Goal: Check status: Check status

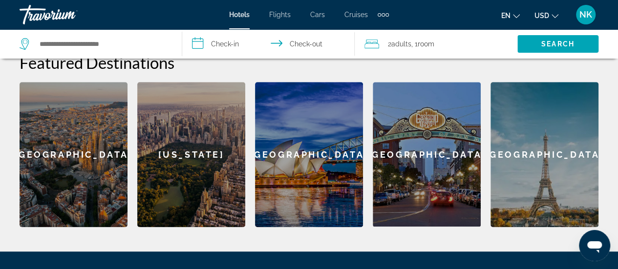
scroll to position [481, 0]
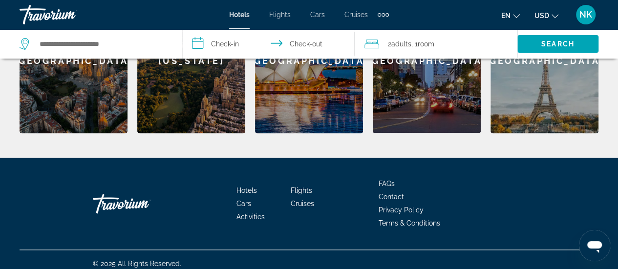
click at [394, 193] on span "Contact" at bounding box center [391, 197] width 25 height 8
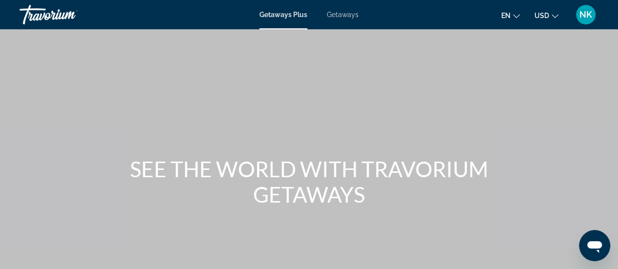
click at [344, 16] on span "Getaways" at bounding box center [343, 15] width 32 height 8
click at [517, 16] on icon "Change language" at bounding box center [516, 16] width 7 height 7
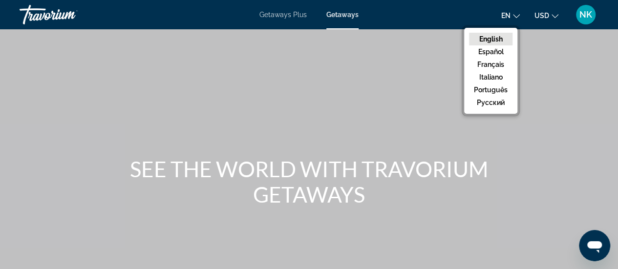
click at [497, 41] on button "English" at bounding box center [490, 39] width 43 height 13
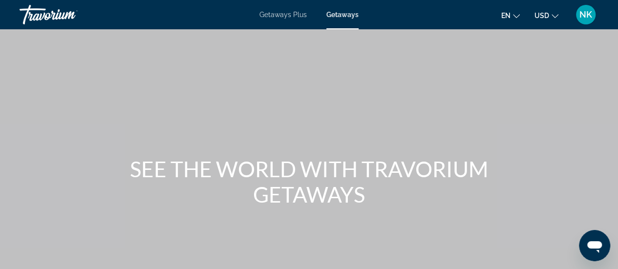
click at [585, 16] on span "NK" at bounding box center [585, 15] width 13 height 10
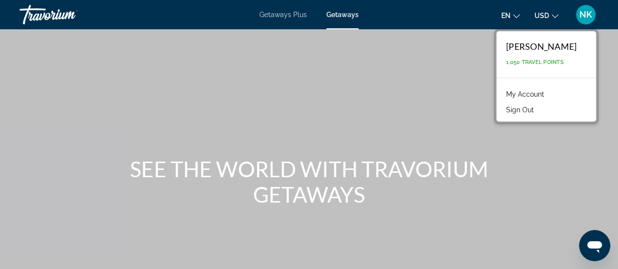
click at [532, 96] on link "My Account" at bounding box center [525, 94] width 48 height 13
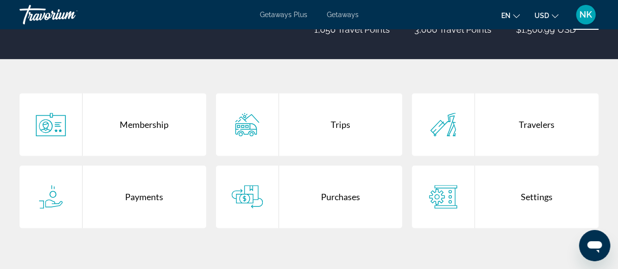
scroll to position [150, 0]
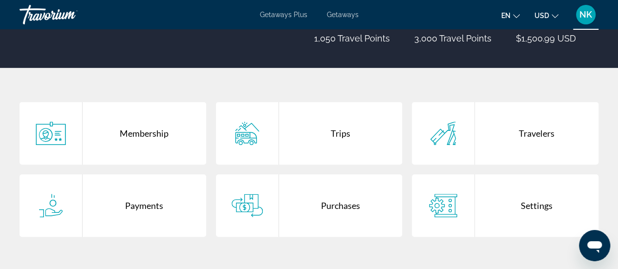
click at [248, 143] on icon "Main content" at bounding box center [247, 133] width 31 height 23
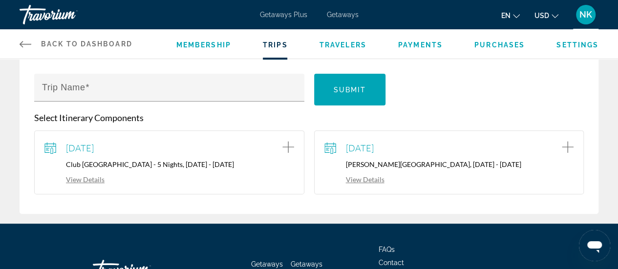
scroll to position [123, 0]
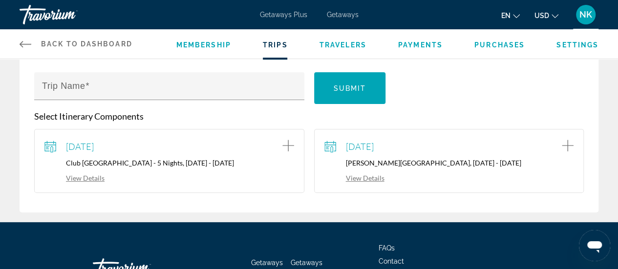
click at [370, 179] on link "View Details" at bounding box center [354, 178] width 60 height 8
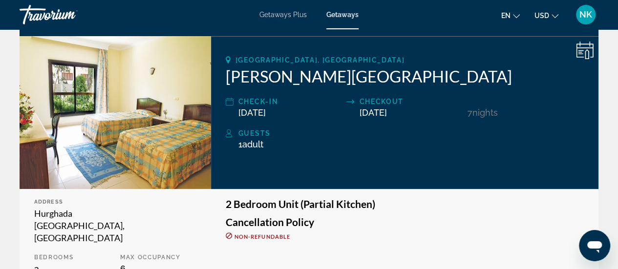
scroll to position [135, 0]
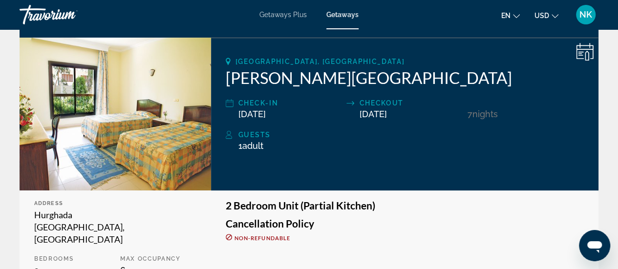
click at [582, 55] on icon "Main content" at bounding box center [580, 55] width 5 height 1
click at [585, 54] on icon "Main content" at bounding box center [587, 56] width 4 height 10
click at [585, 53] on icon "Main content" at bounding box center [587, 56] width 4 height 10
click at [584, 54] on icon "Main content" at bounding box center [585, 52] width 18 height 18
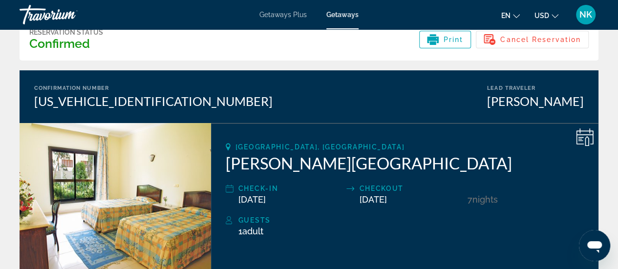
scroll to position [54, 0]
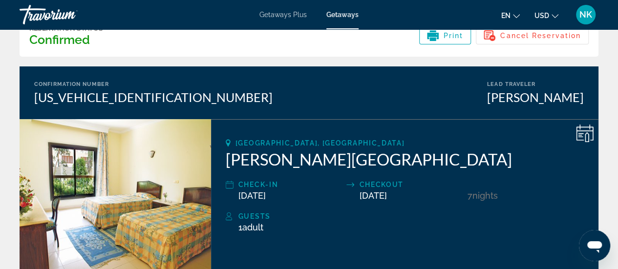
click at [585, 139] on icon "Main content" at bounding box center [585, 134] width 18 height 18
click at [581, 130] on icon "Main content" at bounding box center [585, 134] width 18 height 18
click at [581, 166] on h2 "[PERSON_NAME][GEOGRAPHIC_DATA]" at bounding box center [405, 159] width 358 height 20
click at [586, 132] on icon "Main content" at bounding box center [585, 134] width 18 height 18
click at [587, 136] on icon "Main content" at bounding box center [585, 134] width 18 height 18
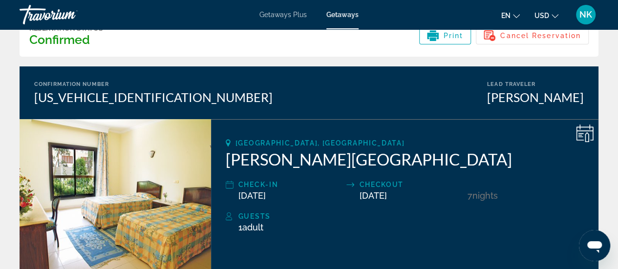
click at [581, 134] on icon "Main content" at bounding box center [585, 134] width 18 height 18
click at [585, 135] on icon "Main content" at bounding box center [587, 137] width 4 height 10
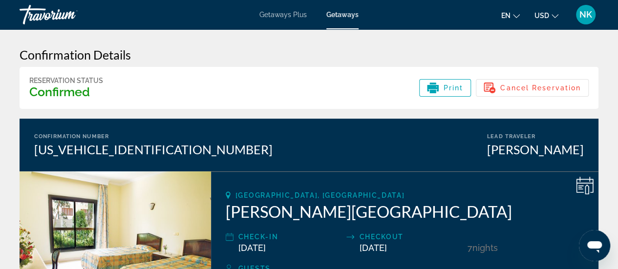
scroll to position [0, 0]
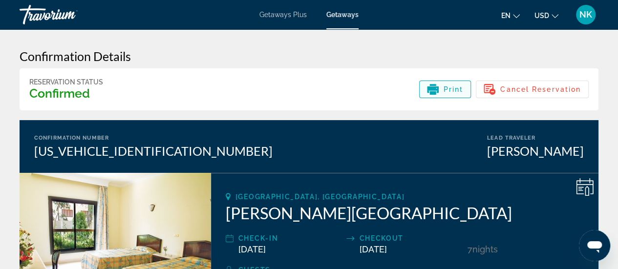
click at [442, 90] on div "Print" at bounding box center [445, 90] width 37 height 12
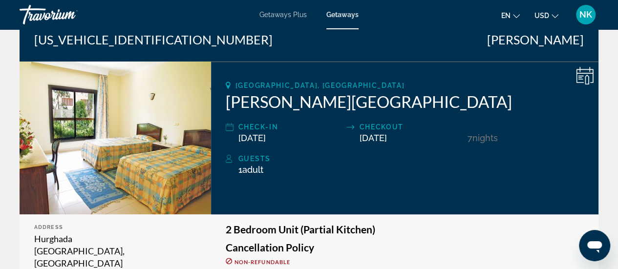
scroll to position [110, 0]
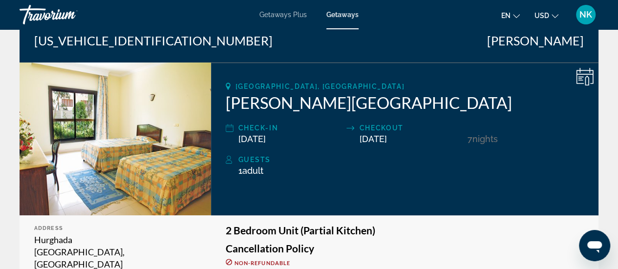
click at [581, 74] on icon "Main content" at bounding box center [585, 77] width 18 height 18
click at [482, 192] on div "[GEOGRAPHIC_DATA], [GEOGRAPHIC_DATA] [PERSON_NAME][GEOGRAPHIC_DATA] Check-In [D…" at bounding box center [404, 139] width 387 height 153
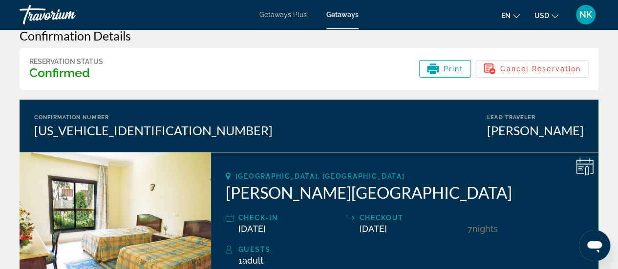
scroll to position [0, 0]
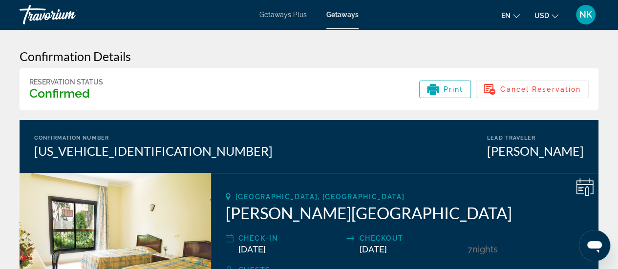
click at [438, 92] on icon "Main content" at bounding box center [433, 89] width 12 height 6
click at [439, 87] on icon "Main content" at bounding box center [433, 89] width 12 height 6
